Goal: Task Accomplishment & Management: Use online tool/utility

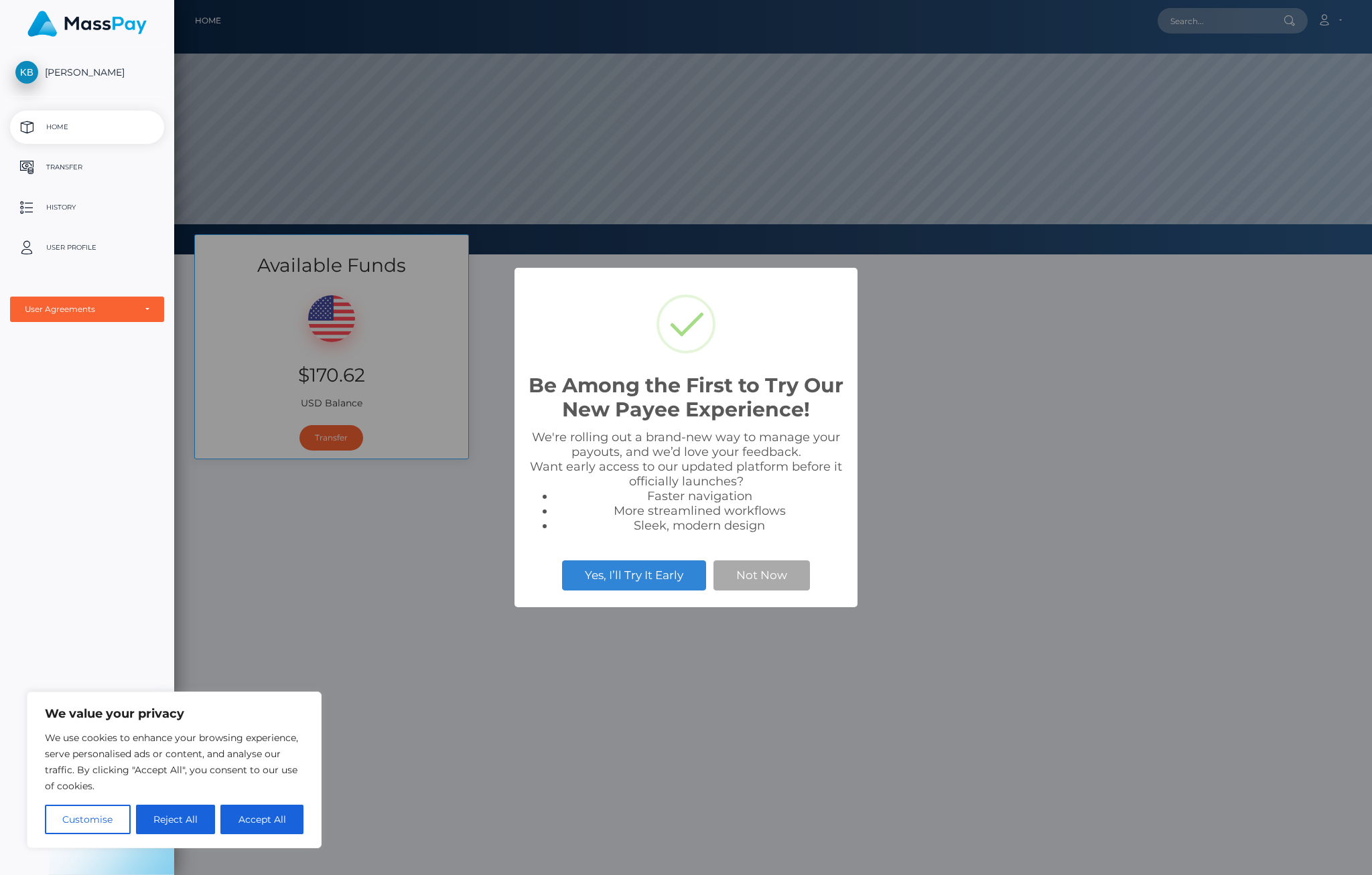
scroll to position [255, 1198]
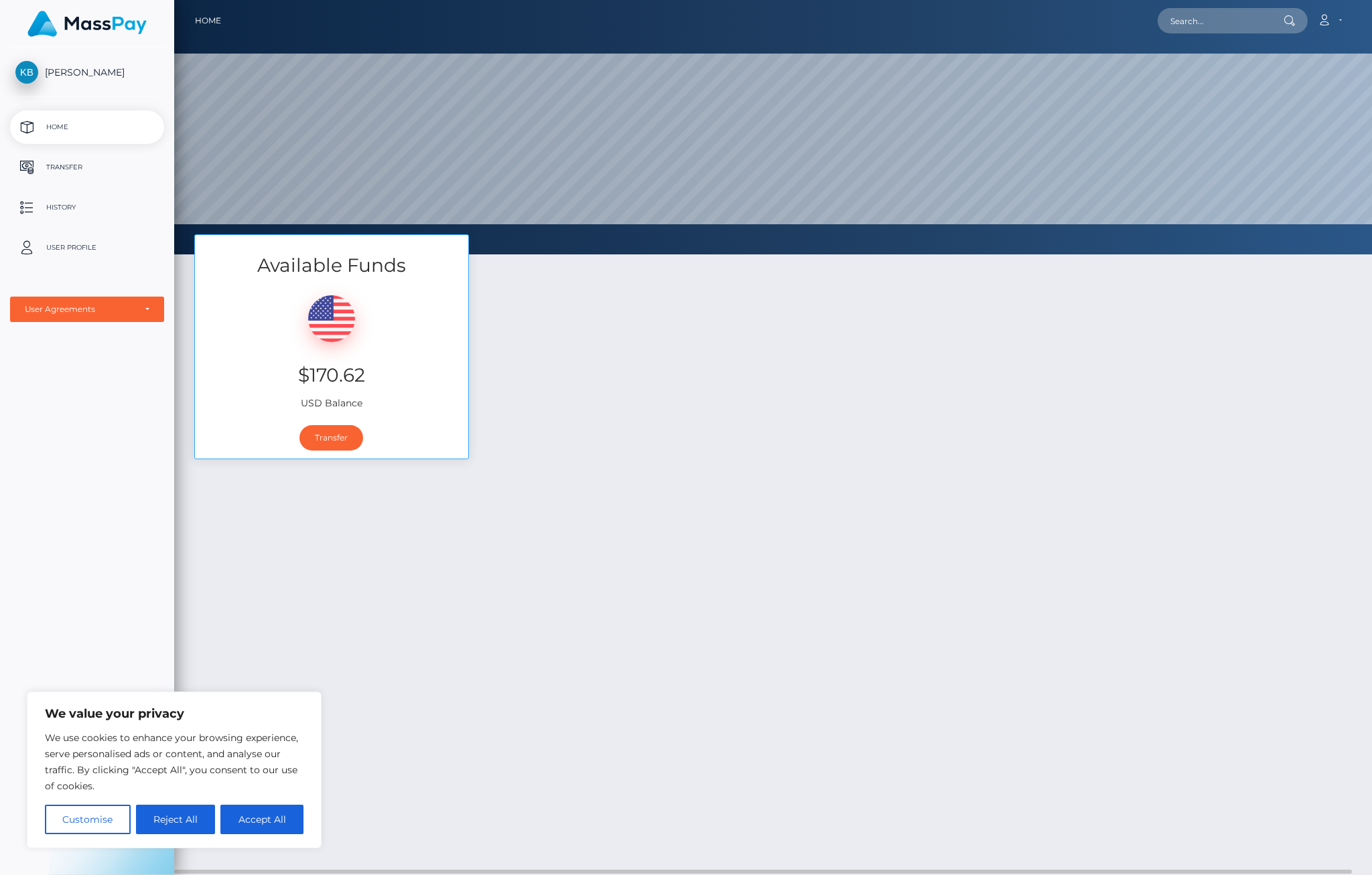
click at [280, 819] on button "Accept All" at bounding box center [262, 820] width 83 height 30
checkbox input "true"
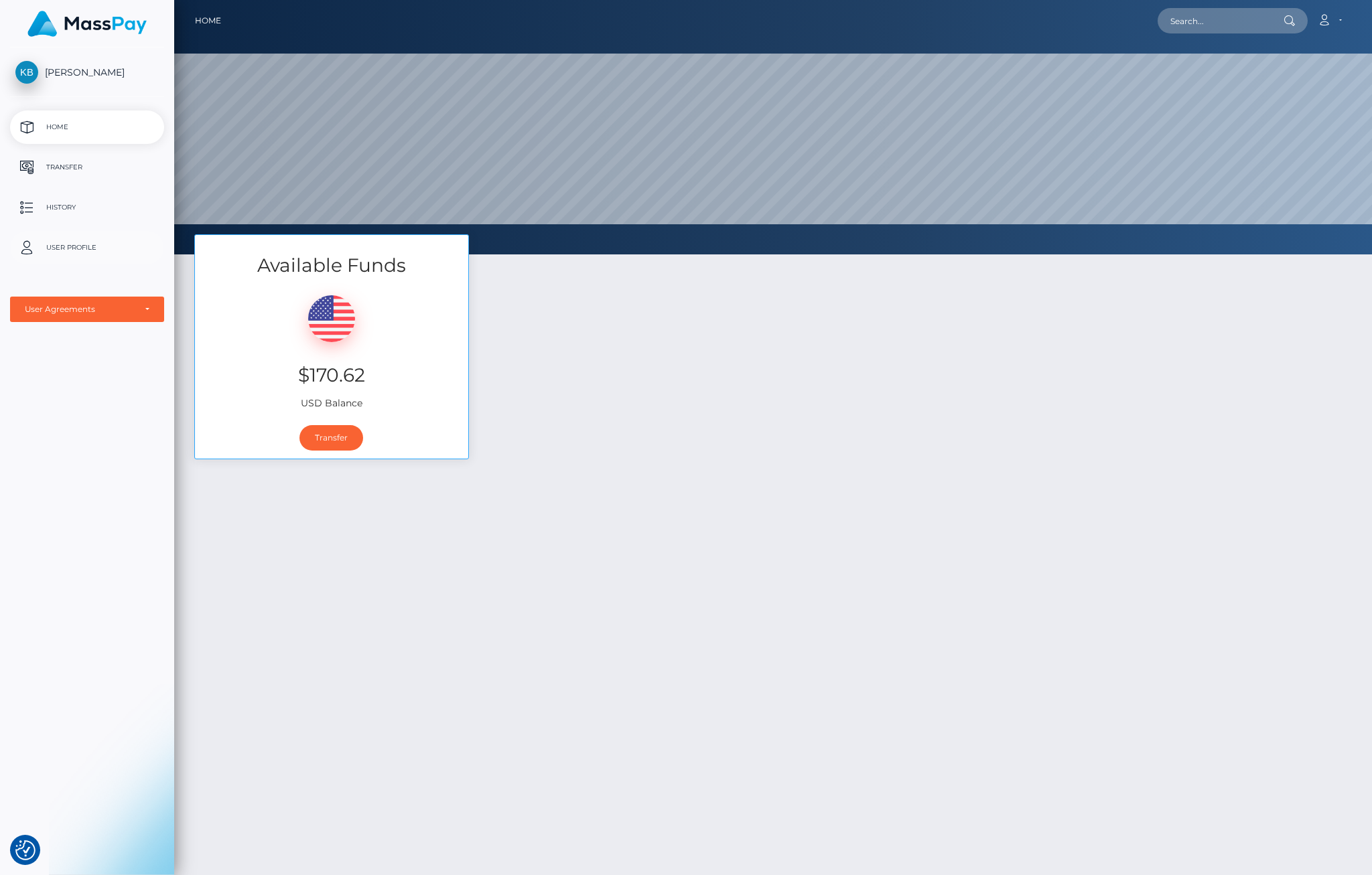
click at [50, 247] on p "User Profile" at bounding box center [87, 247] width 143 height 20
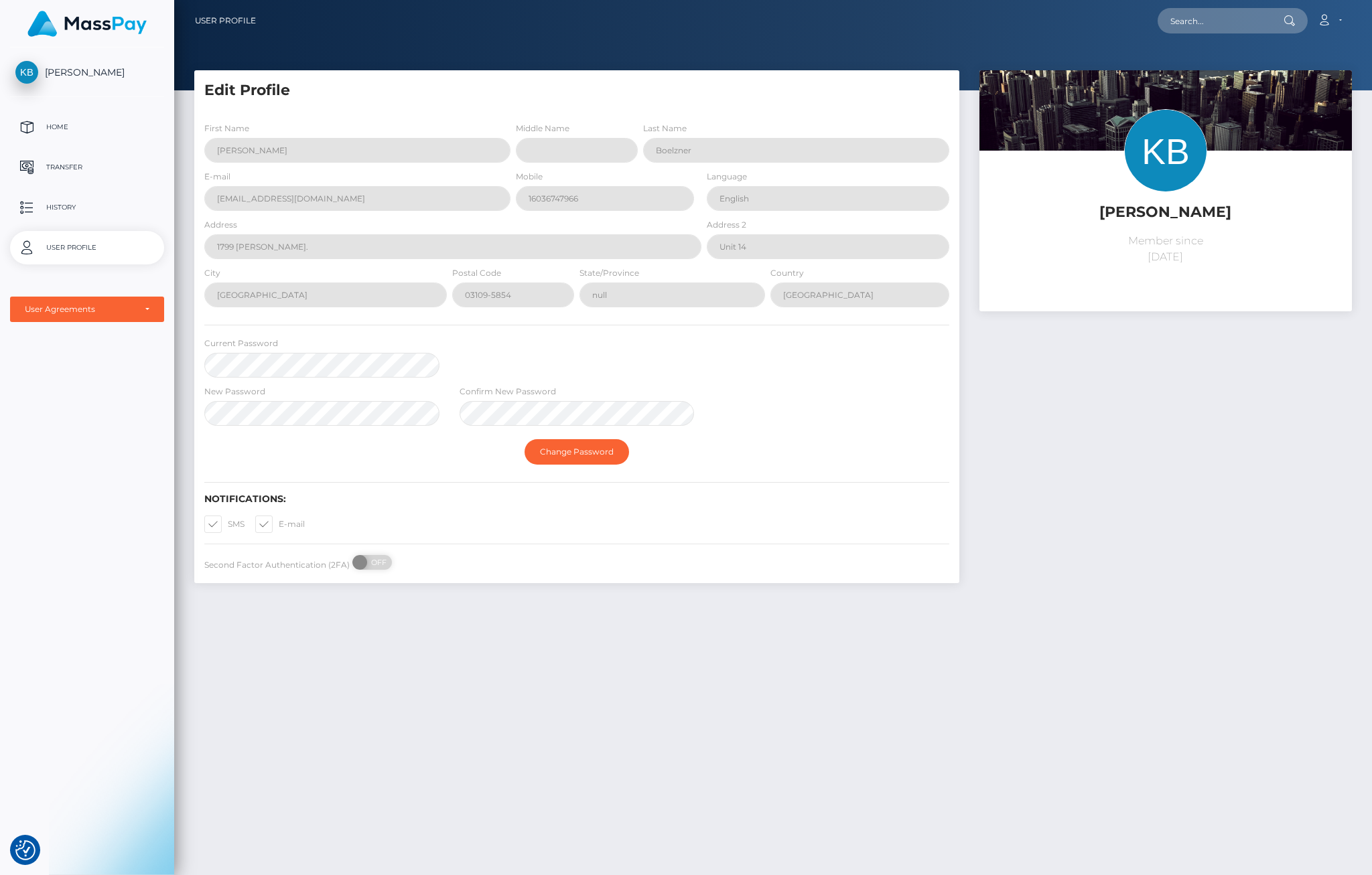
click at [80, 387] on div "[PERSON_NAME] Home Transfer History User Profile MassPay Card - USD MassPay" at bounding box center [87, 460] width 174 height 825
drag, startPoint x: 1108, startPoint y: 550, endPoint x: 1087, endPoint y: 537, distance: 24.7
click at [1108, 547] on div "Karen Boelzner Member since August 9, 2025" at bounding box center [1166, 333] width 393 height 527
click at [49, 160] on p "Transfer" at bounding box center [87, 167] width 143 height 20
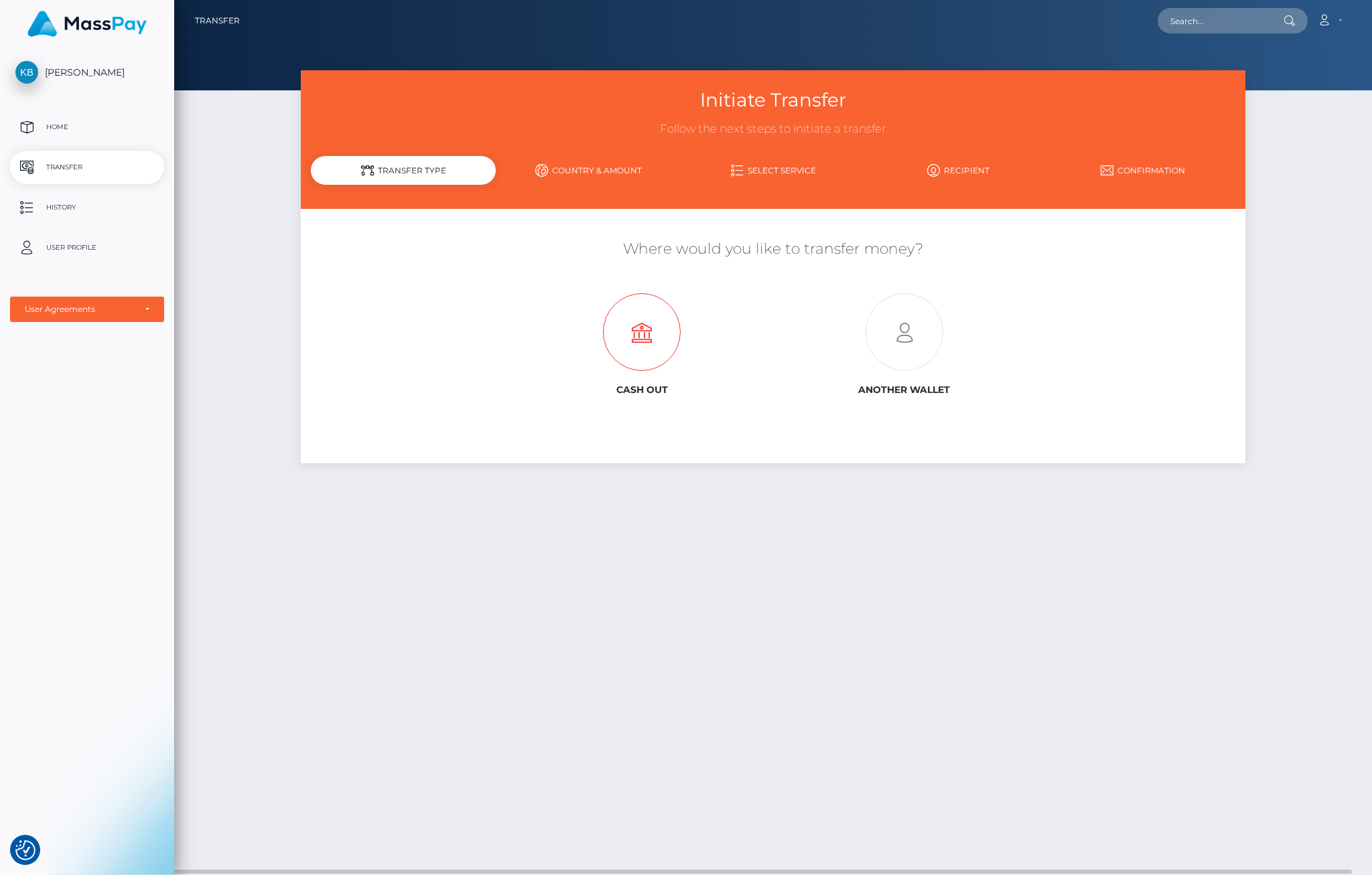
click at [633, 328] on icon at bounding box center [642, 333] width 263 height 77
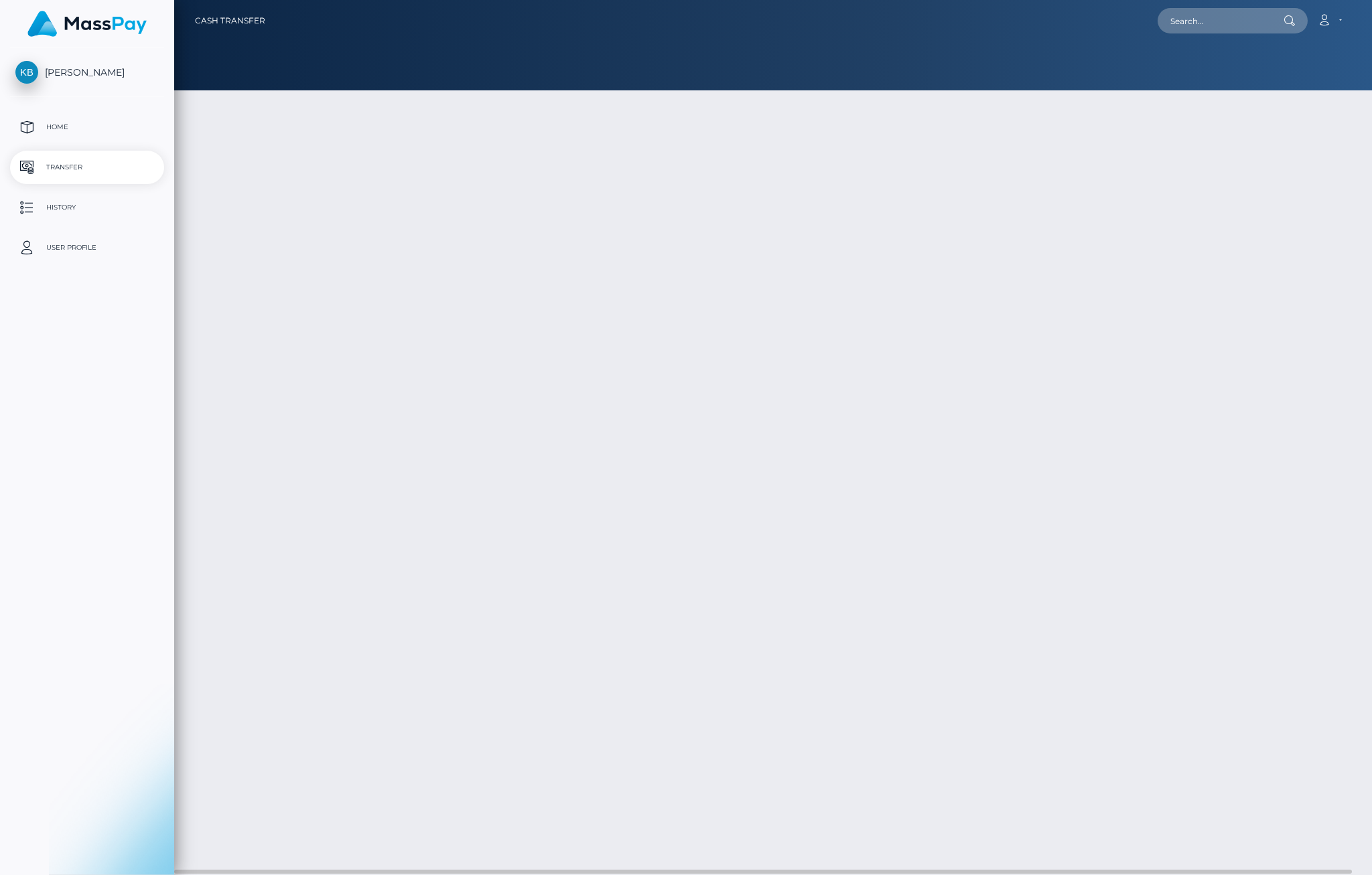
type input "170.62"
select select
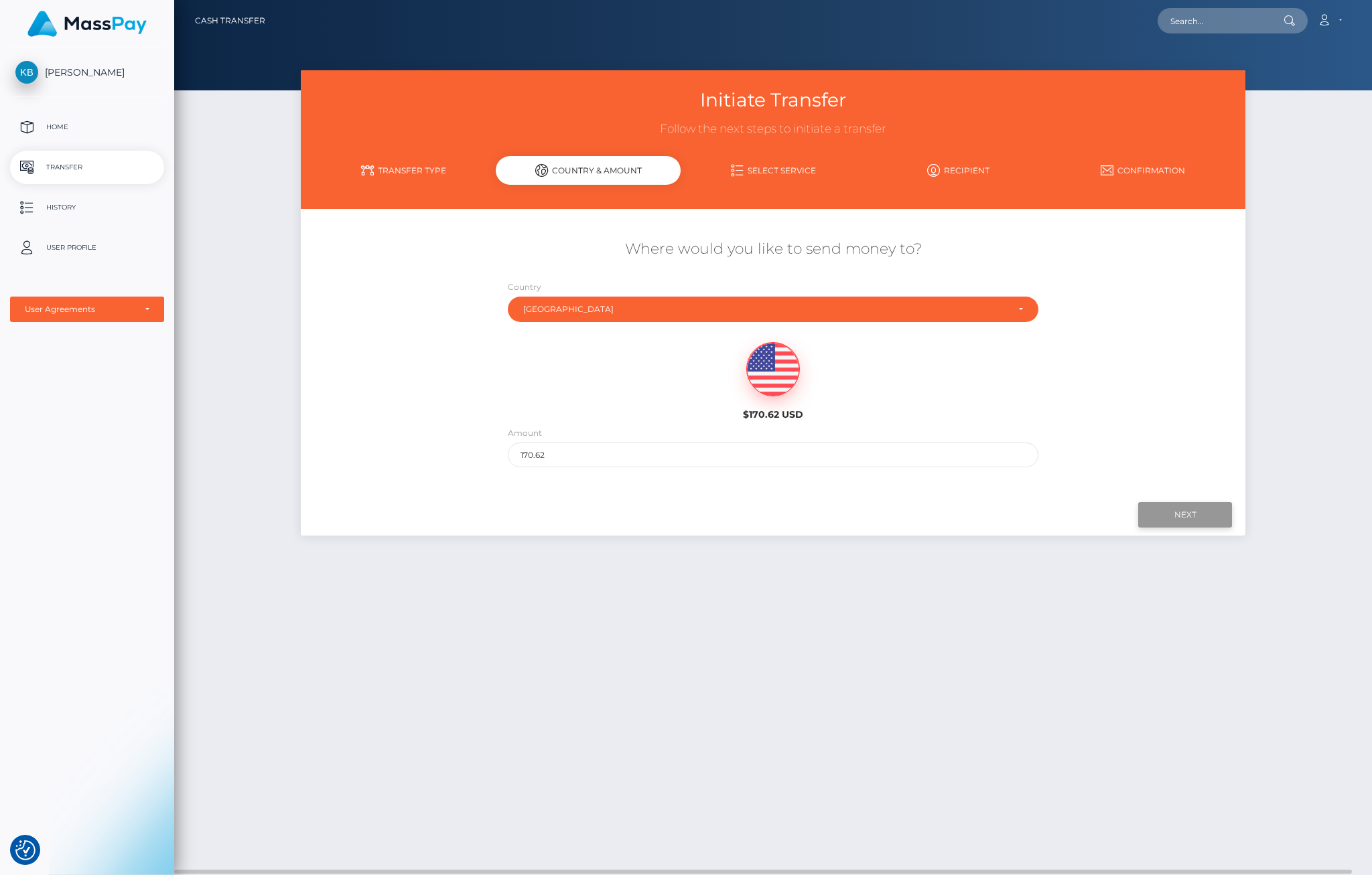
click at [1179, 518] on input "Next" at bounding box center [1185, 515] width 94 height 25
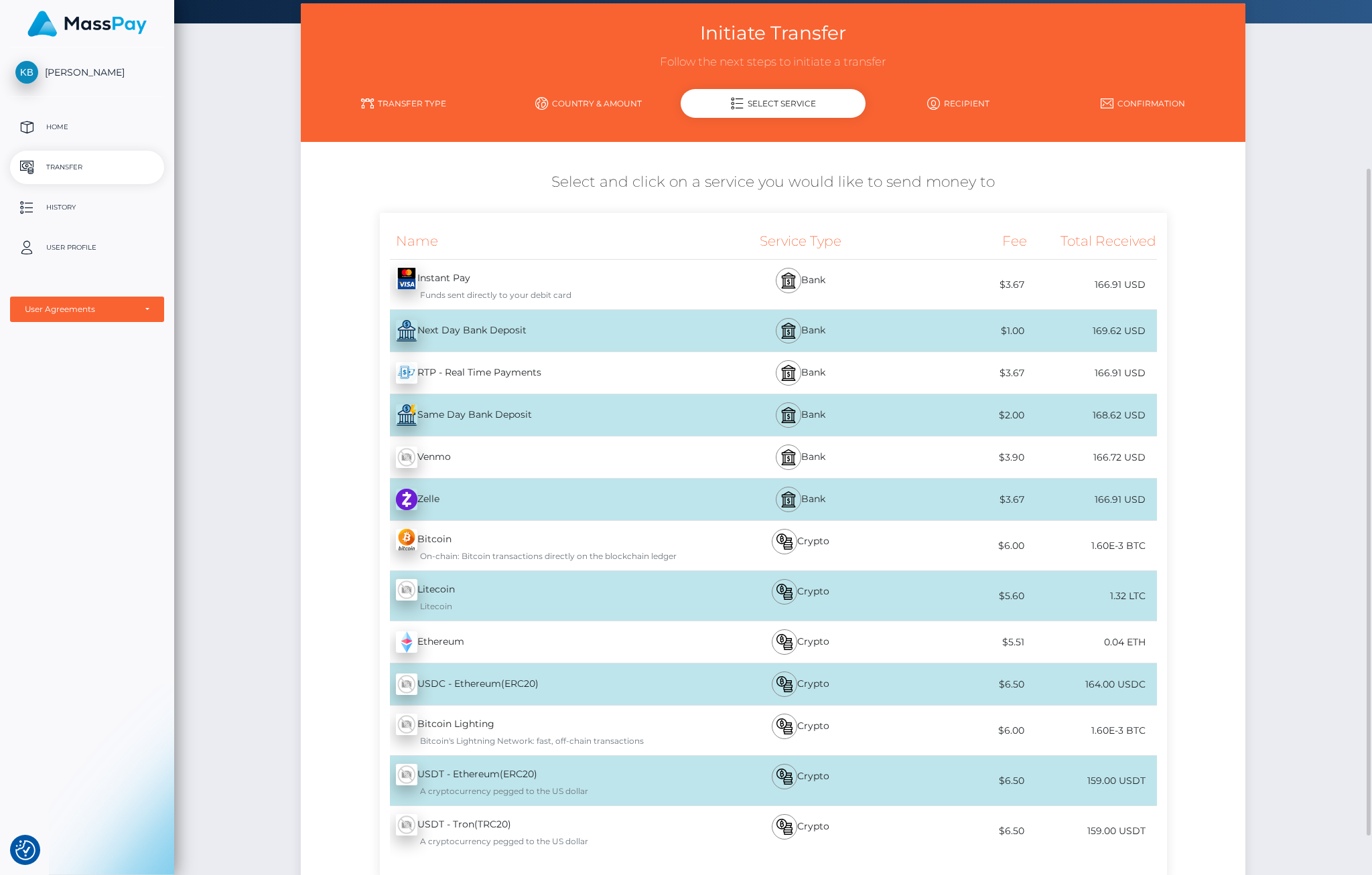
scroll to position [134, 0]
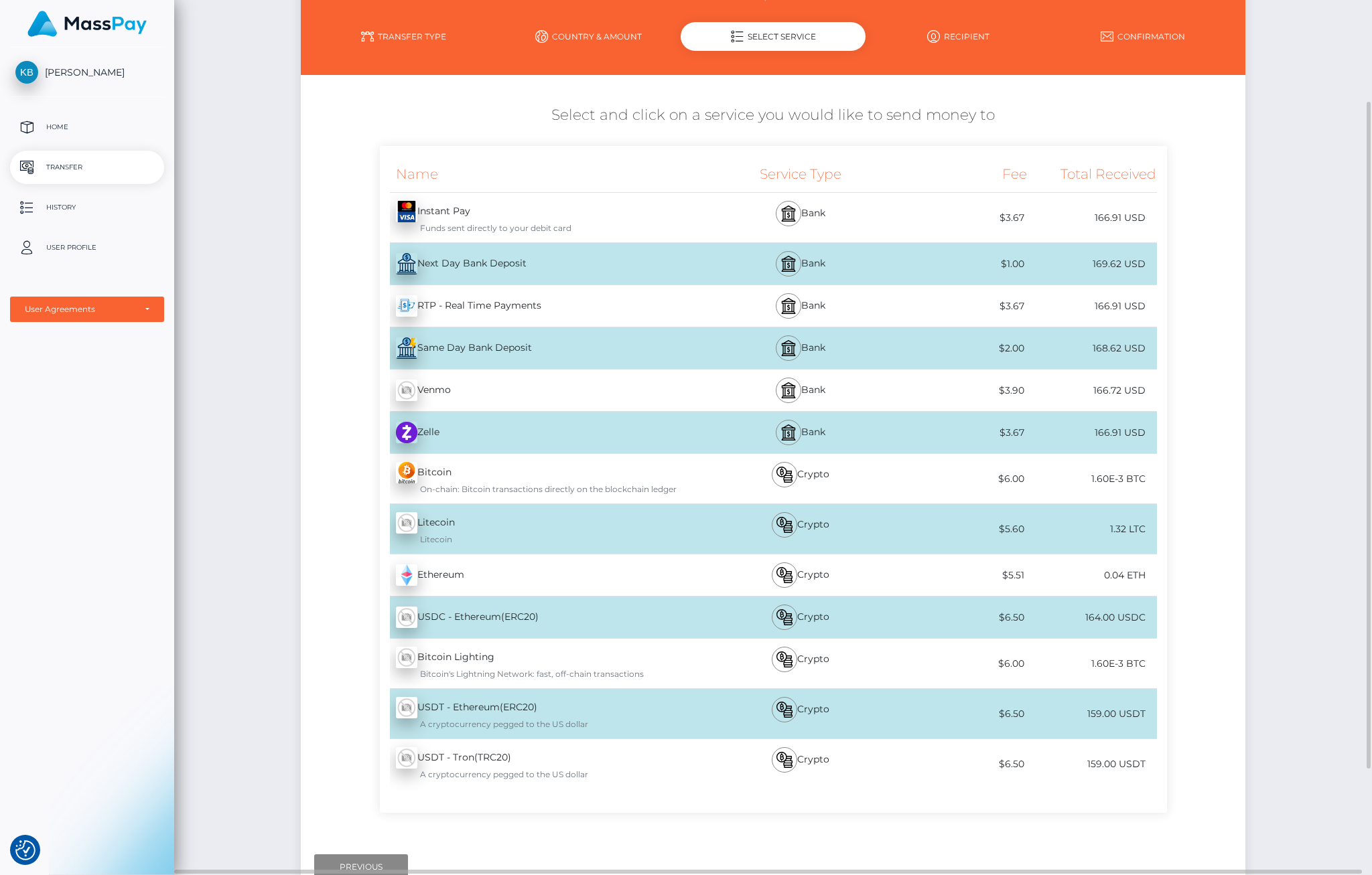
click at [464, 390] on div "Venmo - USD" at bounding box center [542, 390] width 323 height 38
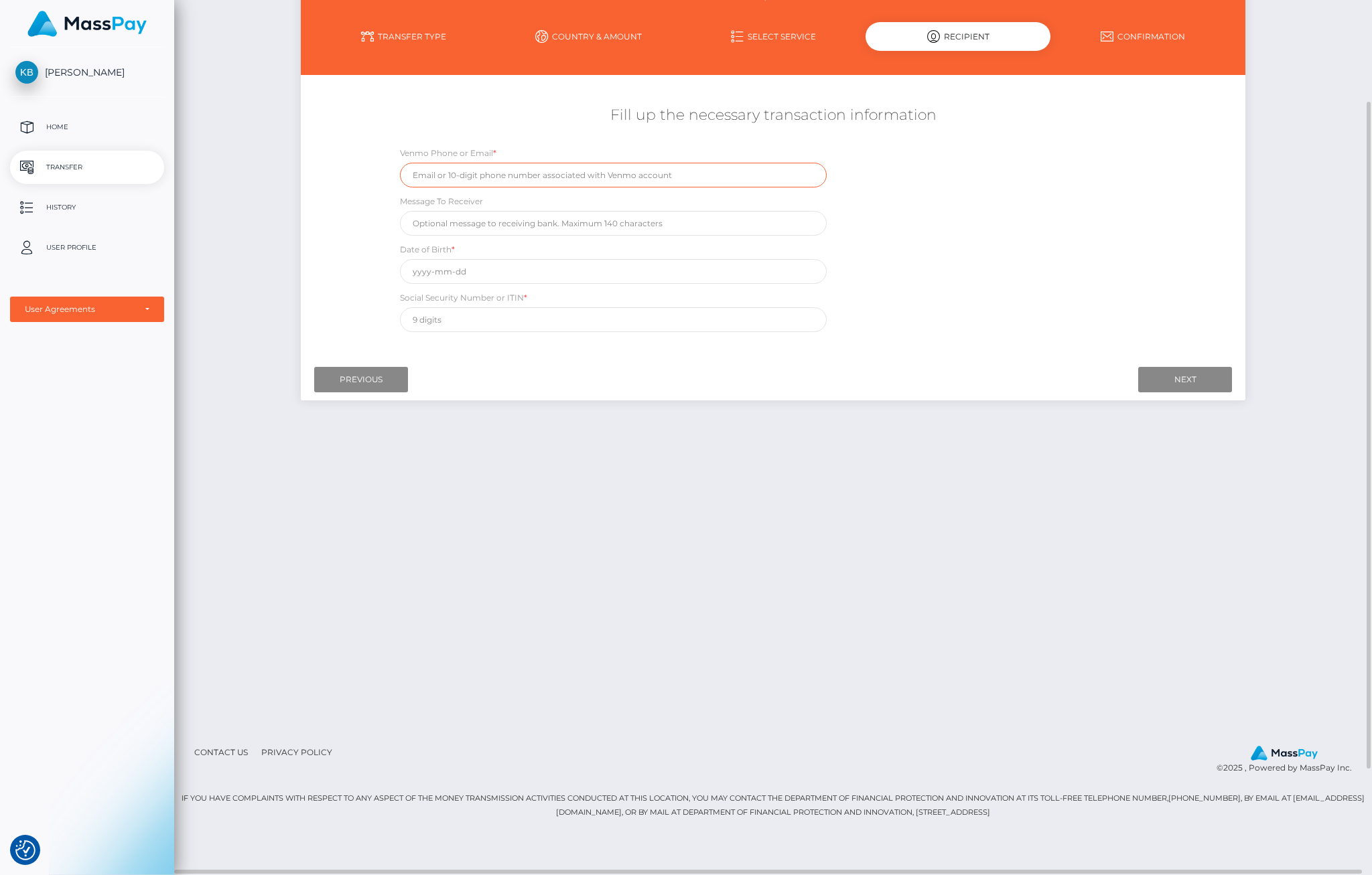
click at [492, 179] on input "text" at bounding box center [613, 176] width 427 height 25
click at [618, 468] on div "Initiate Transfer Follow the next steps to initiate a transfer Transfer Type Co…" at bounding box center [773, 333] width 1198 height 793
click at [432, 175] on input "text" at bounding box center [613, 176] width 427 height 25
type input "16036747966"
drag, startPoint x: 537, startPoint y: 229, endPoint x: 551, endPoint y: 230, distance: 14.0
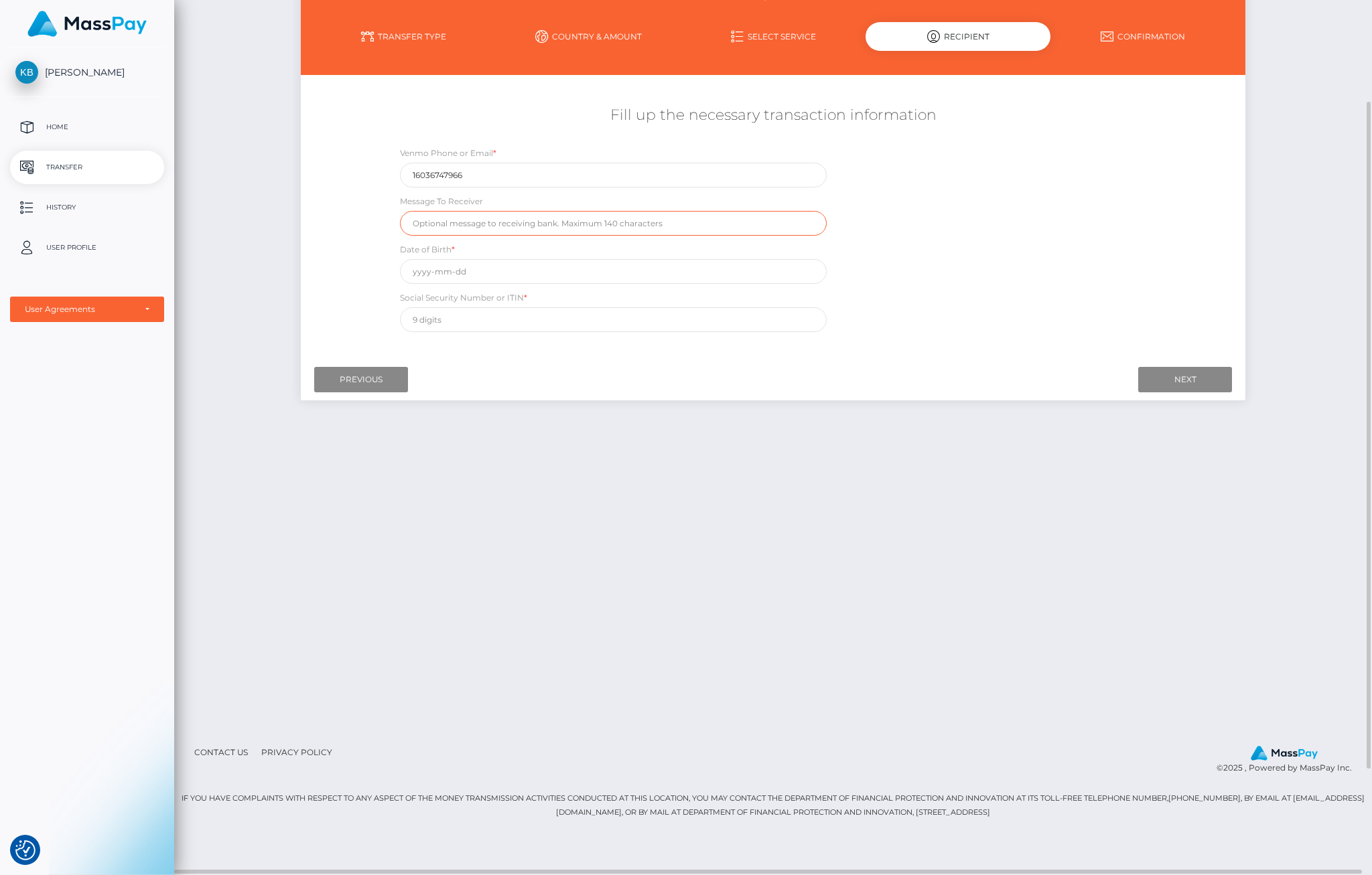
click at [537, 229] on input "text" at bounding box center [613, 224] width 427 height 25
type input "Karen Boelzner"
click at [477, 276] on input "text" at bounding box center [613, 272] width 427 height 25
type input "2"
click at [455, 274] on input "1962" at bounding box center [613, 272] width 427 height 25
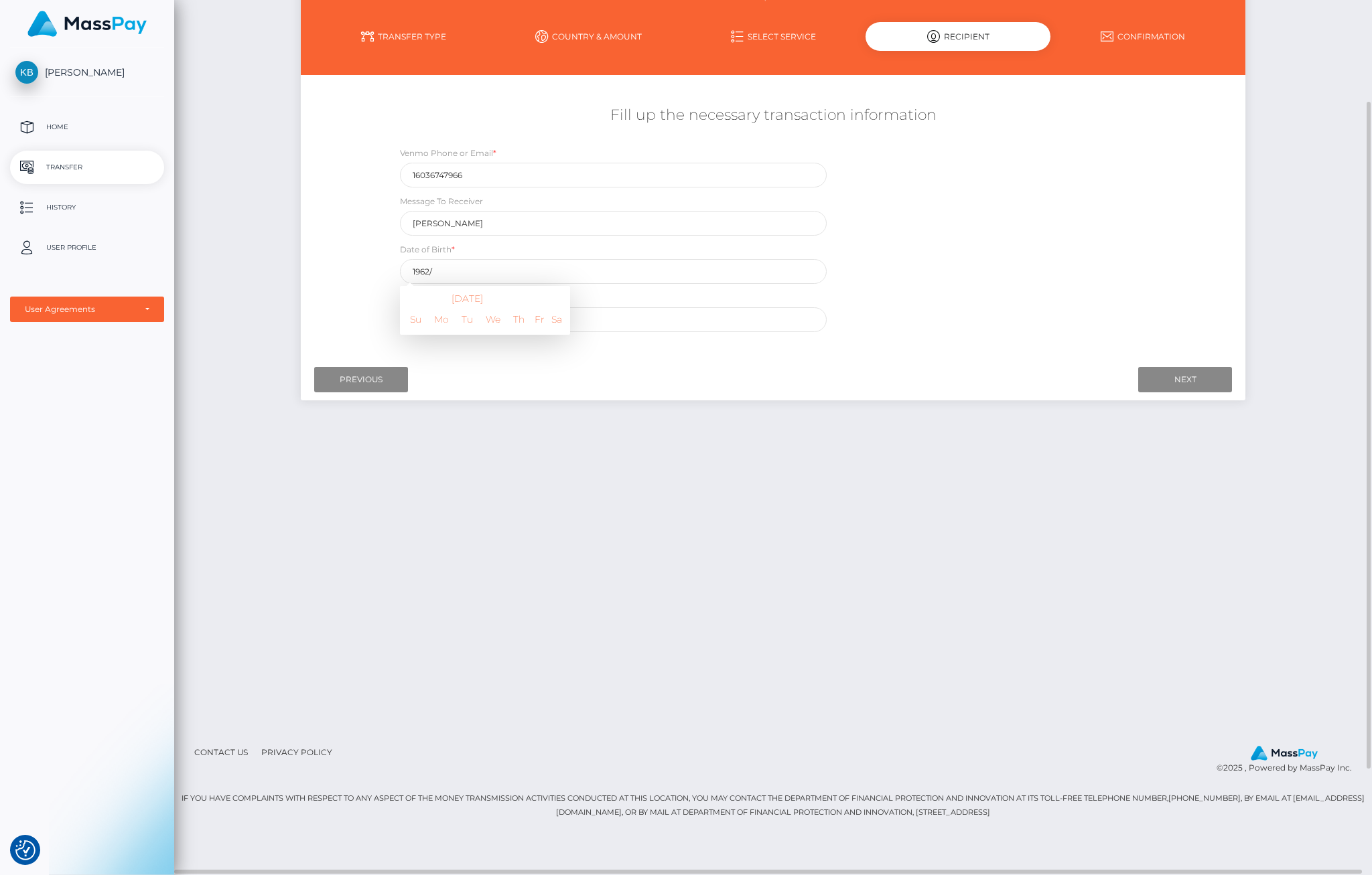
type input "1962-01-01"
drag, startPoint x: 532, startPoint y: 253, endPoint x: 532, endPoint y: 246, distance: 7.0
click at [532, 246] on div "Date of Birth * 1962-01-01 January 1962 Su Mo Tu We Th Fr Sa 31 1 2 3 4 5 6 7 8…" at bounding box center [613, 263] width 427 height 41
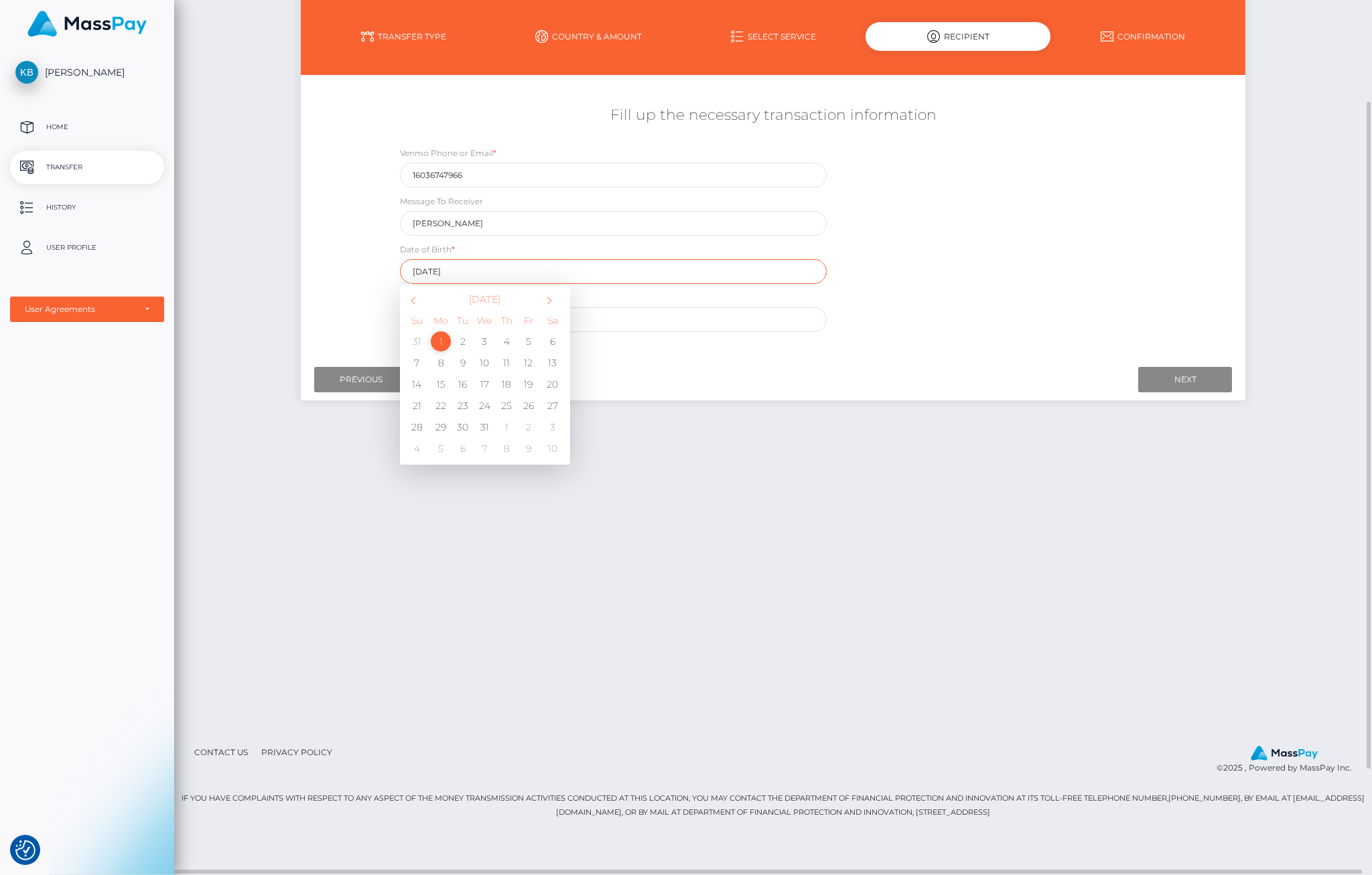
drag, startPoint x: 430, startPoint y: 269, endPoint x: 441, endPoint y: 263, distance: 12.5
click at [439, 263] on input "1962-01-01" at bounding box center [613, 272] width 427 height 25
click at [455, 264] on input "1962-01-01" at bounding box center [613, 272] width 427 height 25
drag, startPoint x: 455, startPoint y: 264, endPoint x: 393, endPoint y: 256, distance: 62.5
click at [393, 256] on div "Date of Birth * 1962-01-01 January 1962 Su Mo Tu We Th Fr Sa 31 1 2 3 4 5 6 7 8…" at bounding box center [613, 263] width 447 height 41
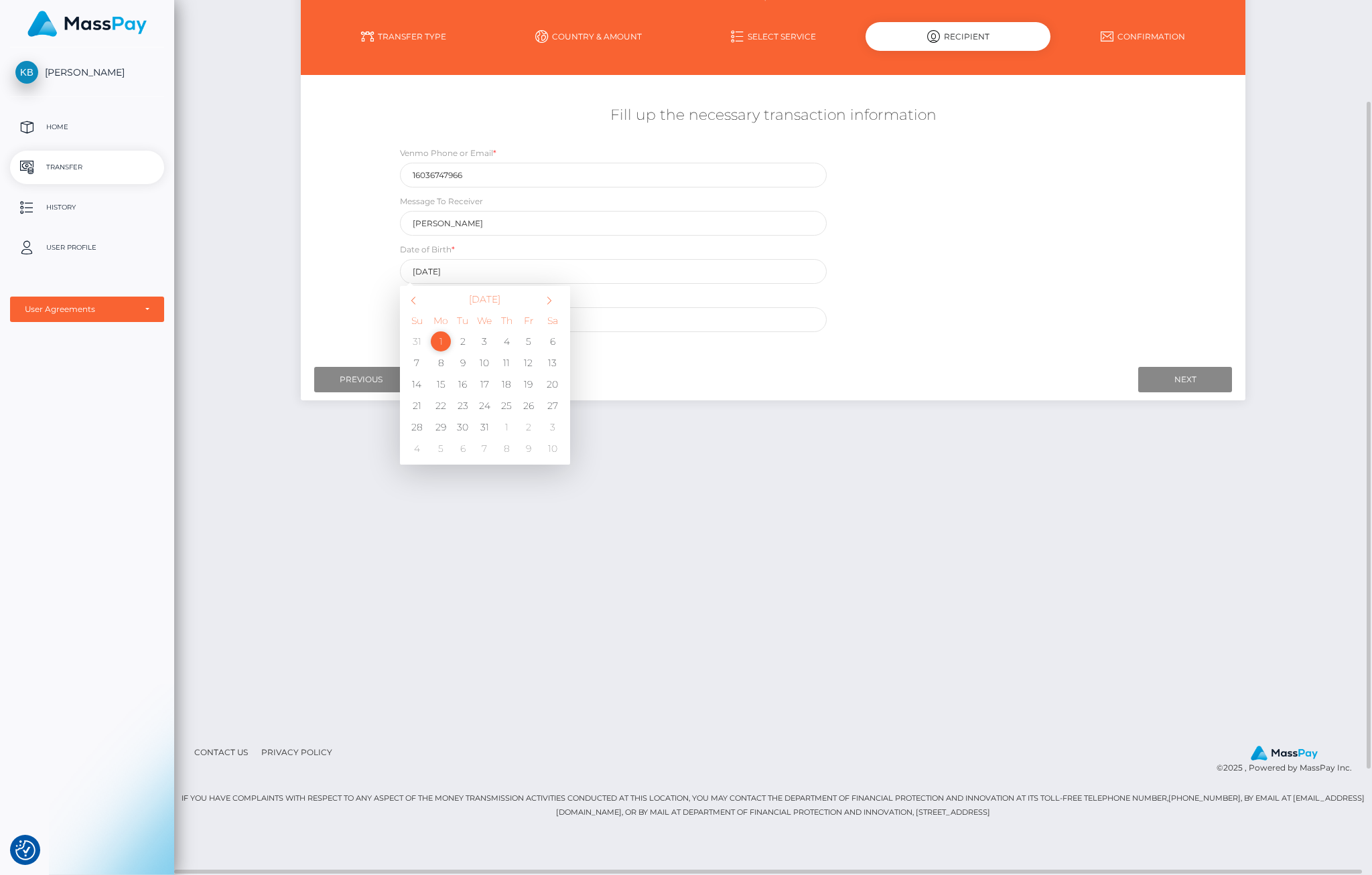
type input "1962-09-11"
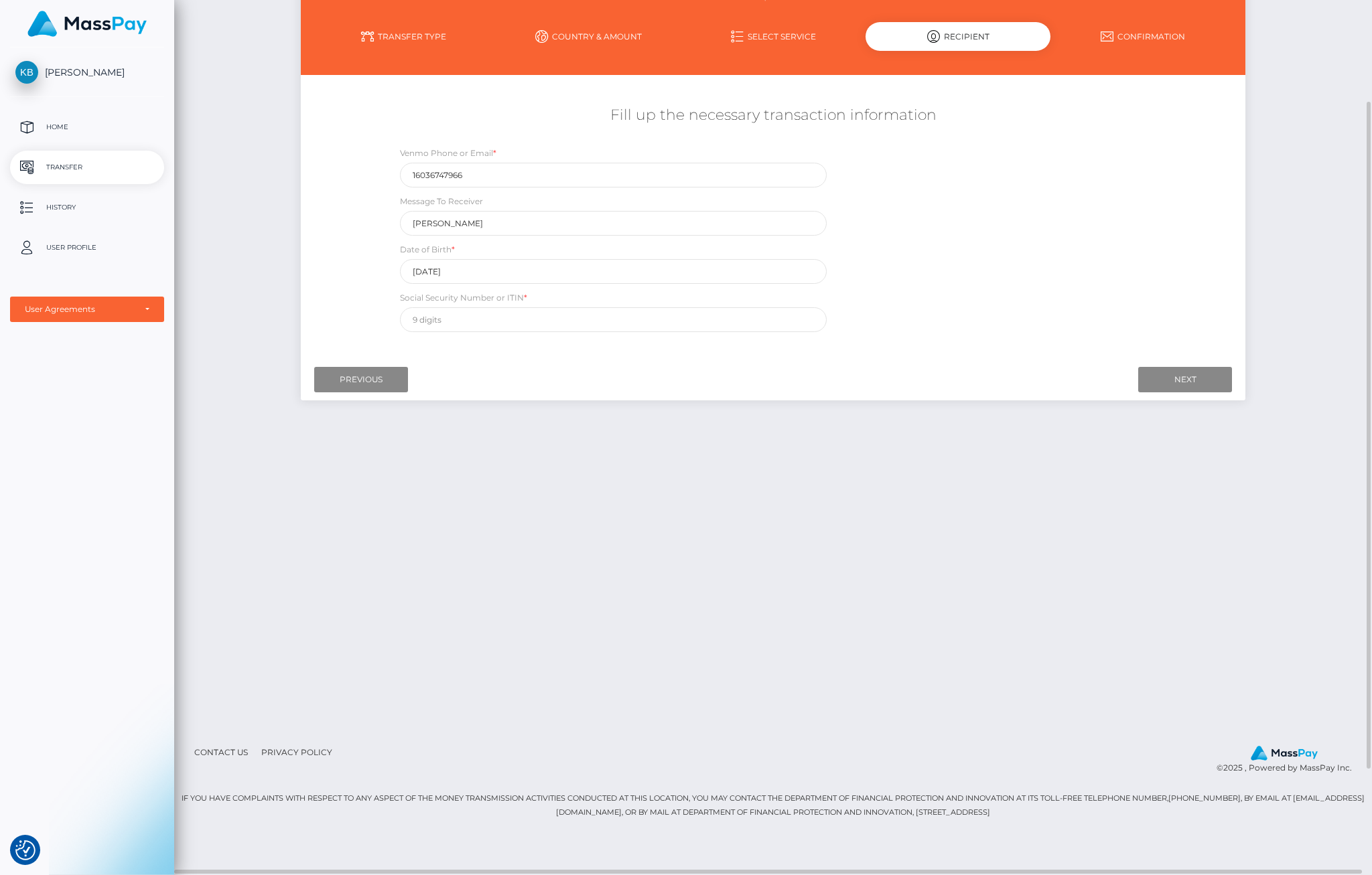
click at [599, 295] on div "Social Security Number or ITIN *" at bounding box center [613, 311] width 427 height 41
click at [528, 316] on input "text" at bounding box center [613, 320] width 427 height 25
type input "061544829"
click at [1186, 378] on input "Next" at bounding box center [1185, 379] width 94 height 25
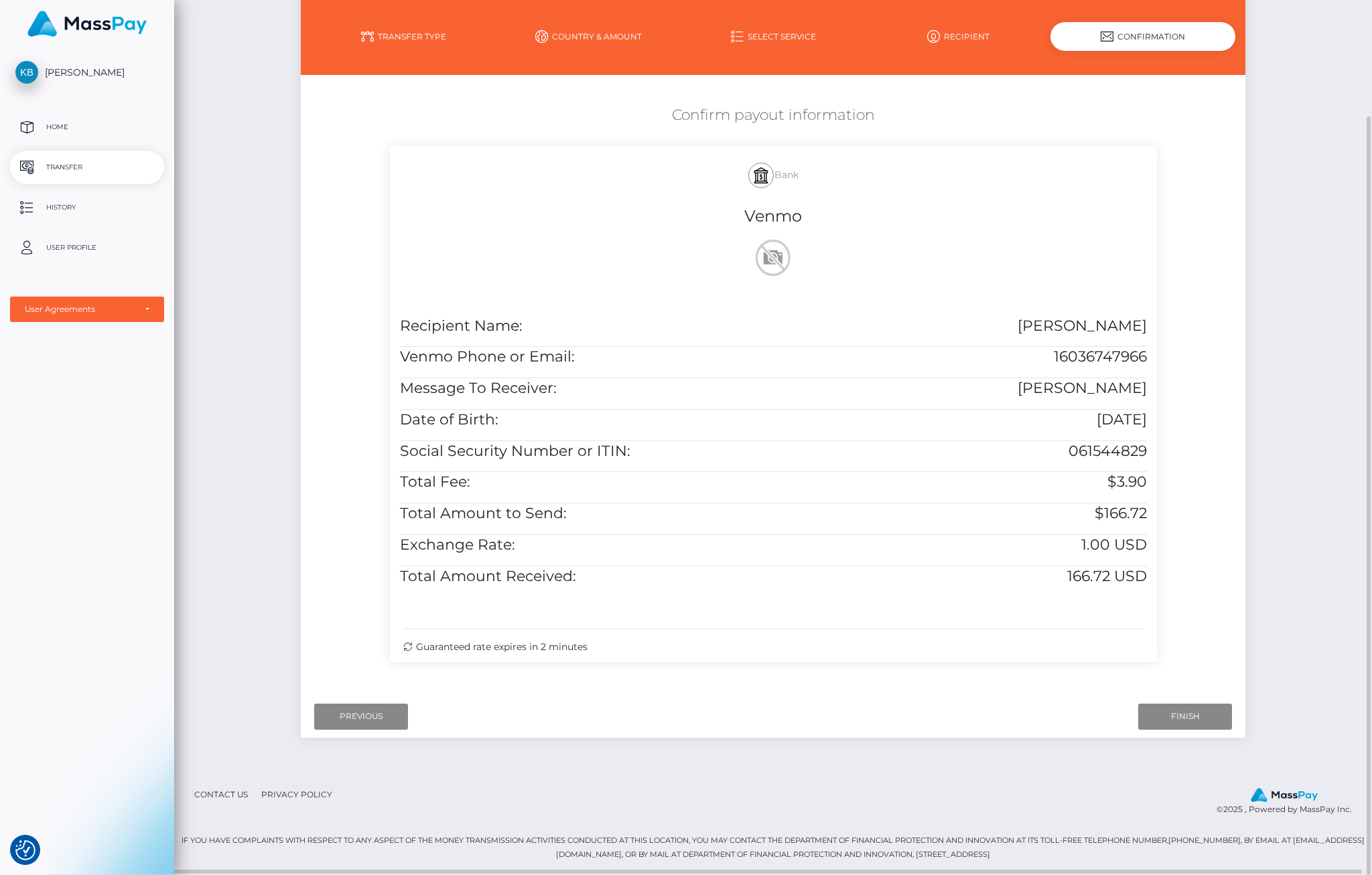
click at [505, 646] on div "Guaranteed rate expires in 2 minutes" at bounding box center [773, 636] width 767 height 52
click at [1176, 727] on input "Finish" at bounding box center [1185, 716] width 94 height 25
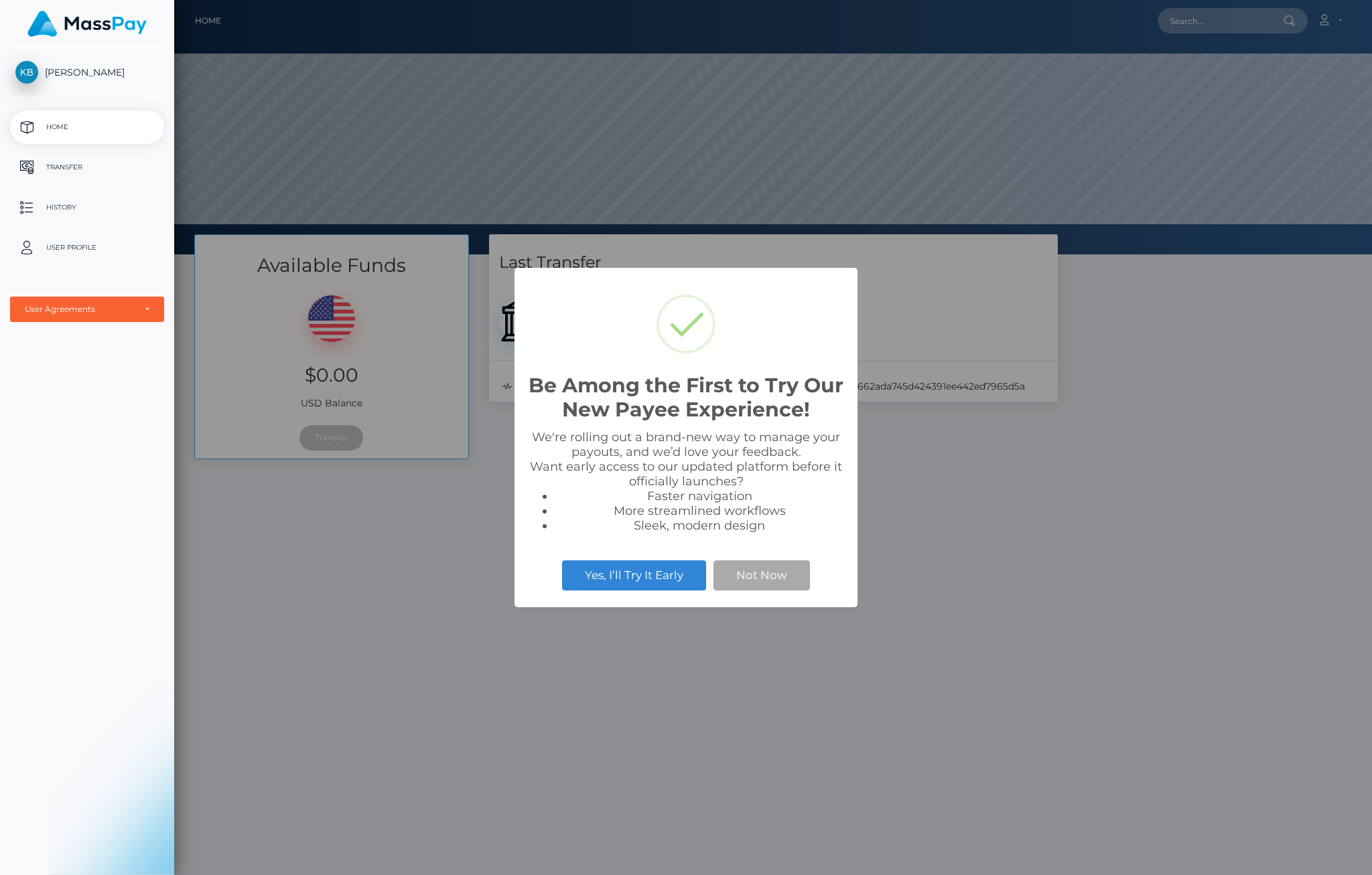
scroll to position [255, 1198]
click at [754, 575] on button "Not Now" at bounding box center [762, 575] width 97 height 30
